Goal: Navigation & Orientation: Find specific page/section

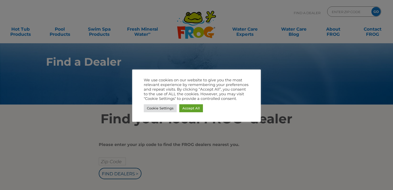
click at [132, 174] on div at bounding box center [196, 95] width 393 height 190
click at [116, 161] on div at bounding box center [196, 95] width 393 height 190
click at [193, 109] on link "Accept All" at bounding box center [191, 108] width 24 height 8
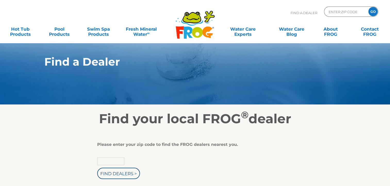
click at [110, 164] on input "text" at bounding box center [110, 162] width 27 height 8
type input "66537"
click at [113, 171] on input "Find Dealers >" at bounding box center [118, 173] width 43 height 11
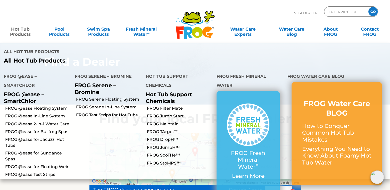
click at [25, 31] on link "Hot Tub Products" at bounding box center [20, 29] width 30 height 10
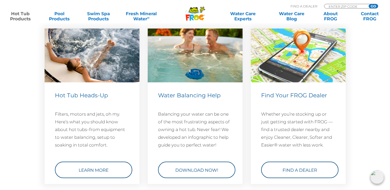
scroll to position [1494, 0]
